Goal: Transaction & Acquisition: Purchase product/service

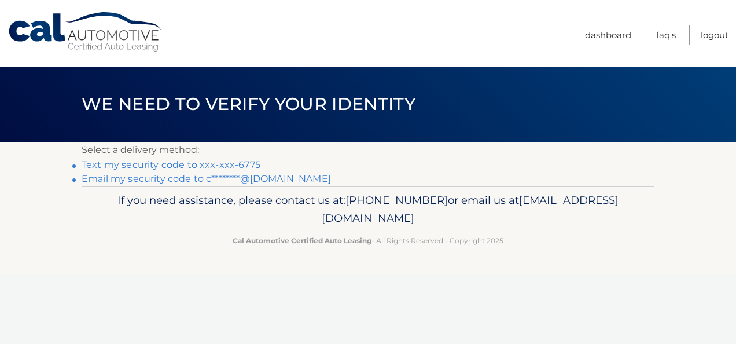
click at [236, 162] on link "Text my security code to xxx-xxx-6775" at bounding box center [171, 164] width 179 height 11
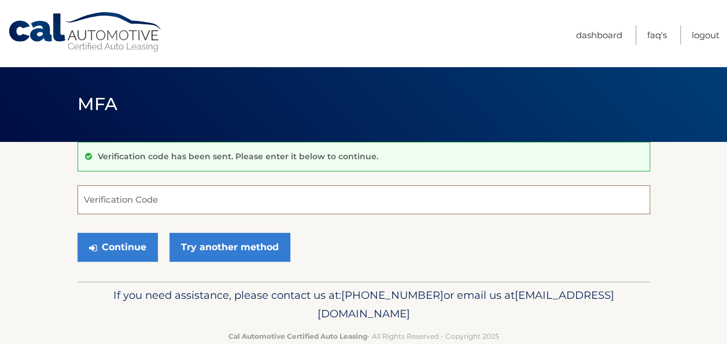
click at [215, 191] on input "Verification Code" at bounding box center [364, 199] width 573 height 29
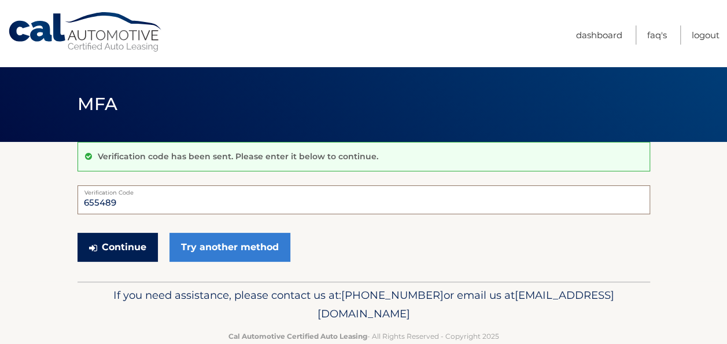
type input "655489"
click at [117, 248] on button "Continue" at bounding box center [118, 247] width 80 height 29
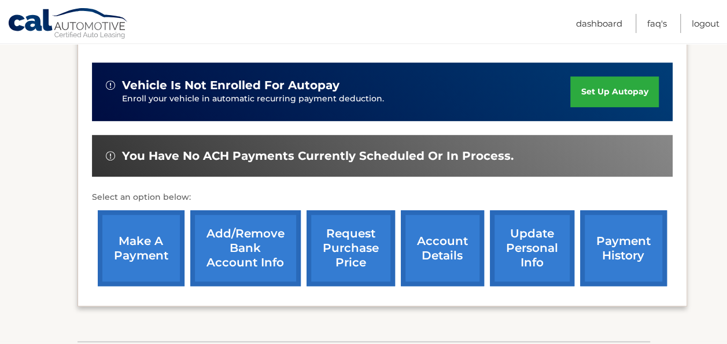
scroll to position [273, 0]
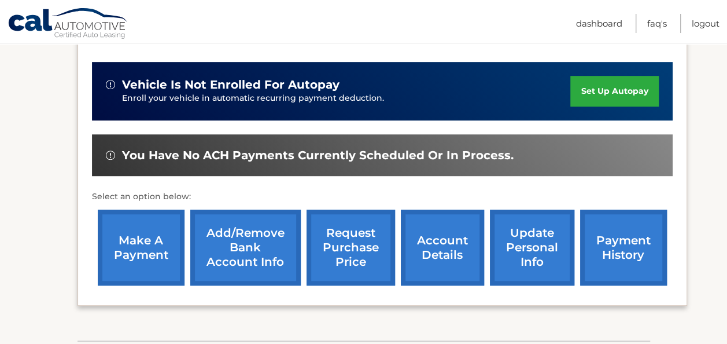
click at [138, 247] on link "make a payment" at bounding box center [141, 247] width 87 height 76
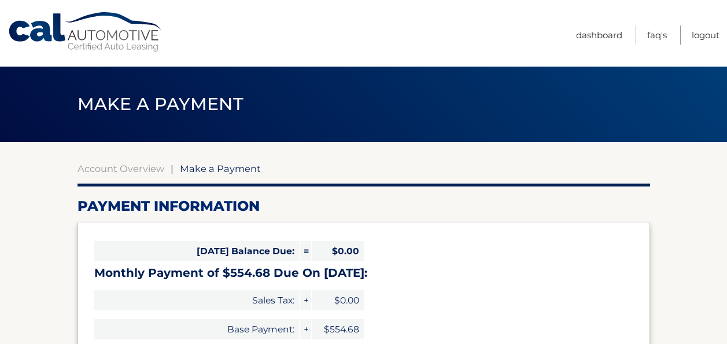
select select "YTdlMTdjNDUtZjNlNS00YWIxLTkwOTktYmQ5MWQ5YTE5ZDBl"
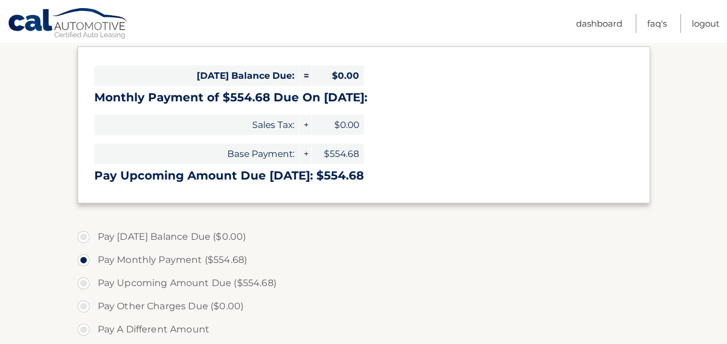
scroll to position [176, 0]
click at [84, 284] on label "Pay Upcoming Amount Due ($554.68)" at bounding box center [364, 282] width 573 height 23
click at [84, 284] on input "Pay Upcoming Amount Due ($554.68)" at bounding box center [88, 280] width 12 height 19
radio input "true"
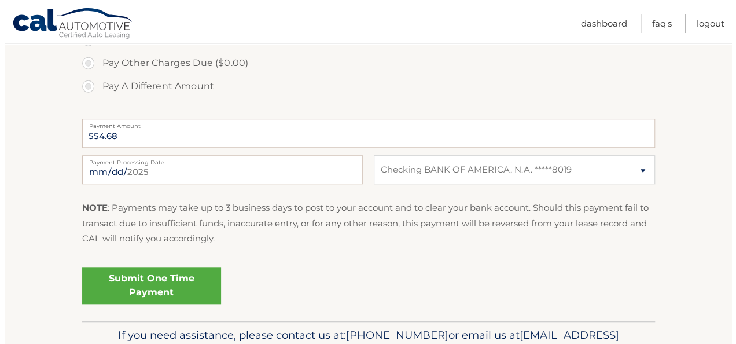
scroll to position [421, 0]
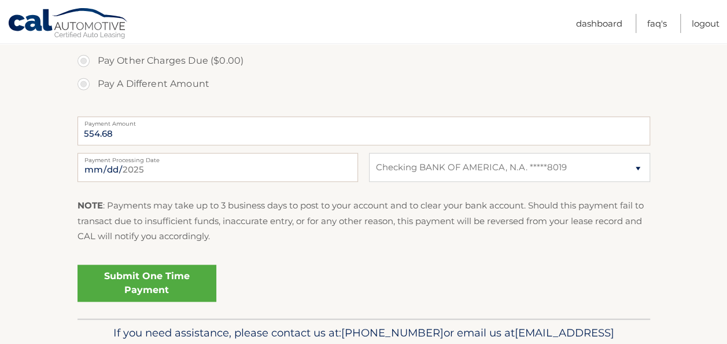
click at [154, 275] on link "Submit One Time Payment" at bounding box center [147, 282] width 139 height 37
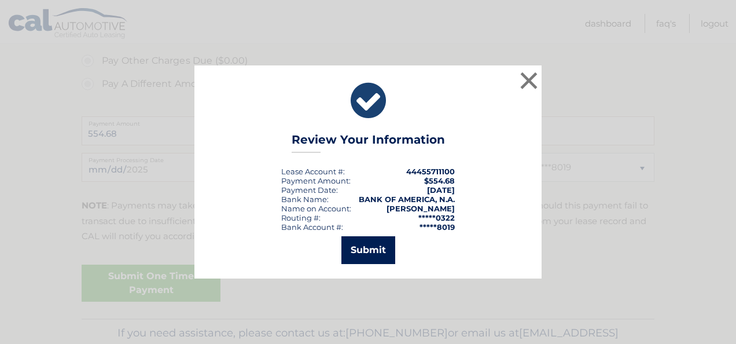
click at [385, 256] on button "Submit" at bounding box center [368, 250] width 54 height 28
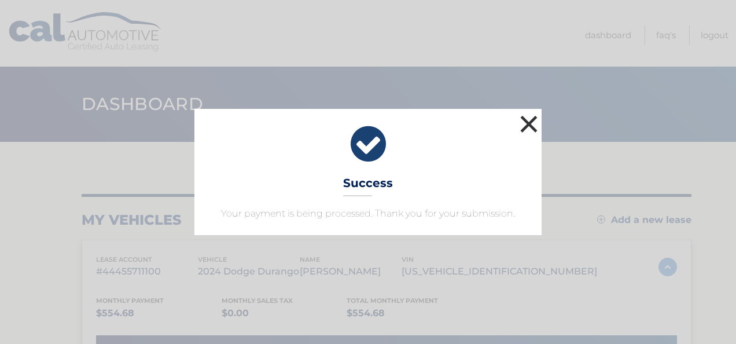
click at [531, 124] on button "×" at bounding box center [528, 123] width 23 height 23
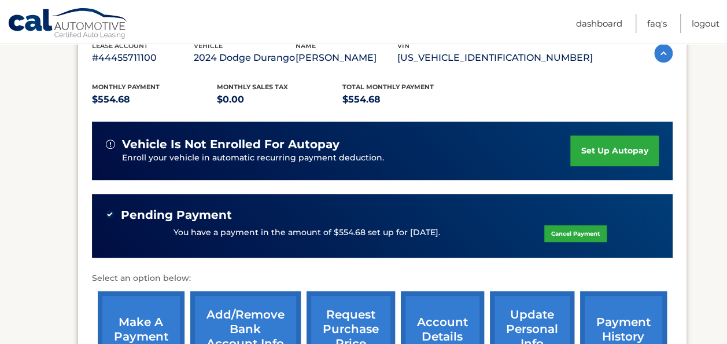
scroll to position [303, 0]
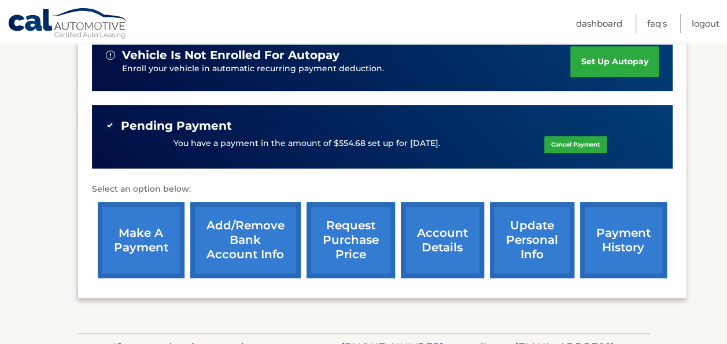
click at [442, 239] on link "account details" at bounding box center [442, 240] width 83 height 76
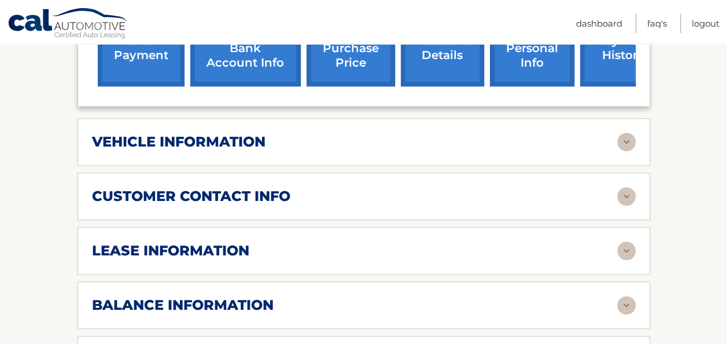
scroll to position [526, 0]
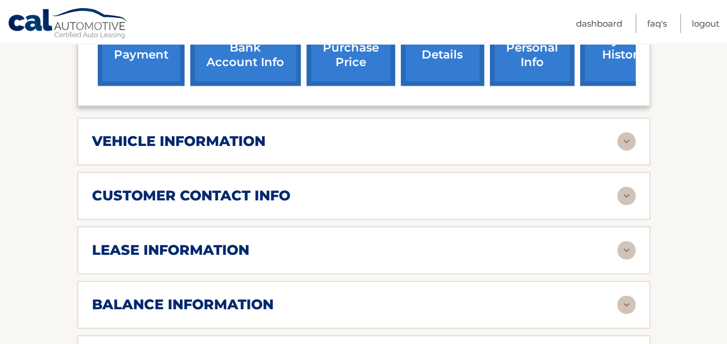
click at [627, 241] on img at bounding box center [626, 250] width 19 height 19
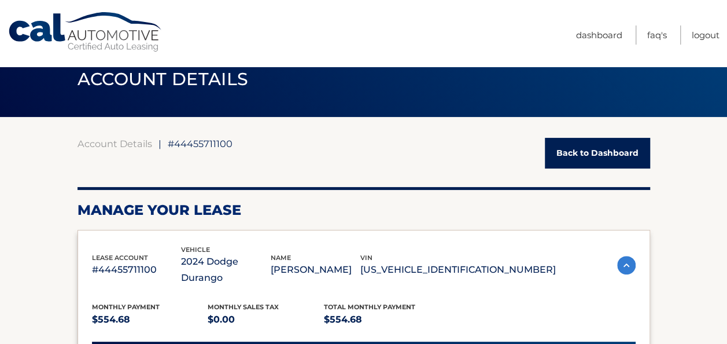
scroll to position [0, 0]
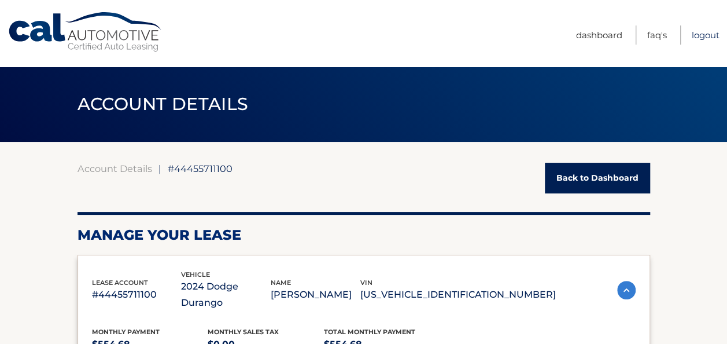
click at [699, 37] on link "Logout" at bounding box center [706, 34] width 28 height 19
